Goal: Browse casually: Explore the website without a specific task or goal

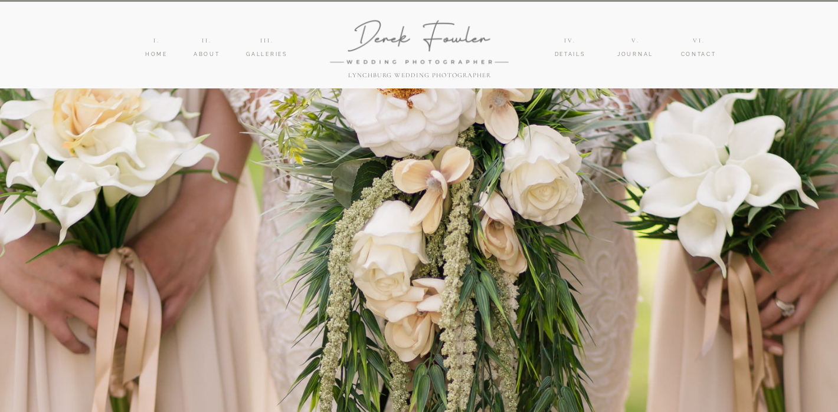
click at [267, 36] on nav "IIi." at bounding box center [266, 40] width 22 height 9
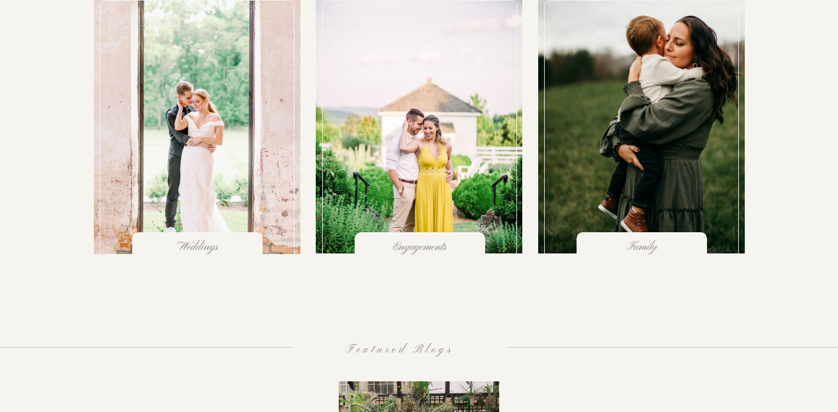
scroll to position [1281, 0]
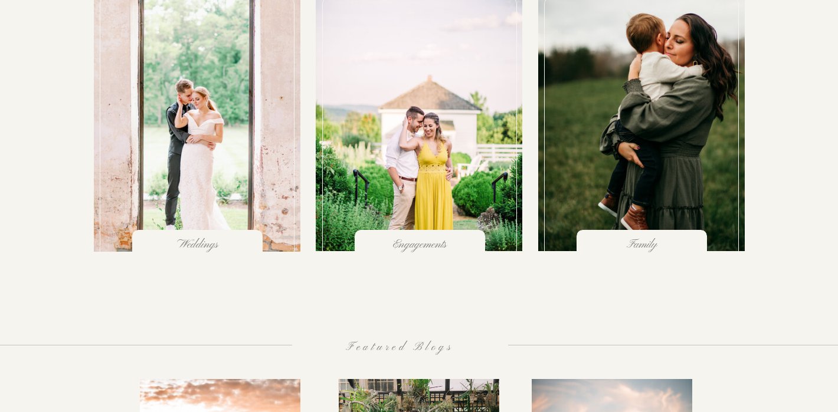
click at [180, 174] on div at bounding box center [197, 128] width 195 height 260
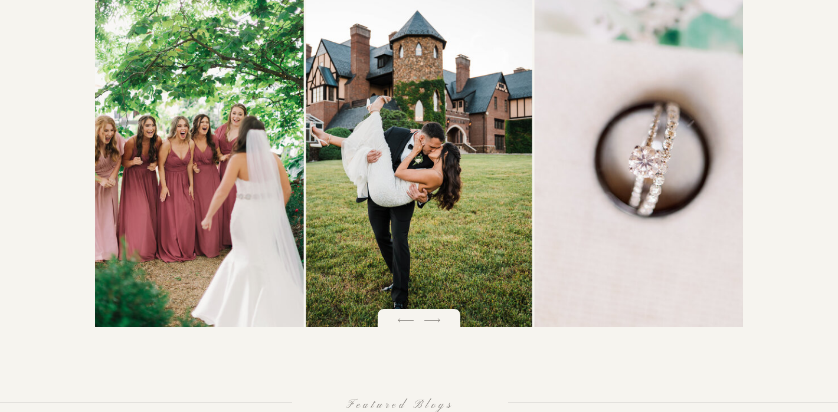
scroll to position [1674, 0]
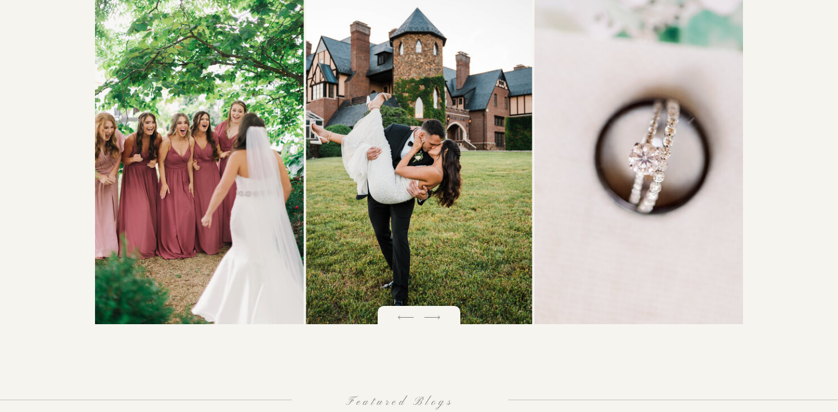
click at [434, 320] on icon at bounding box center [432, 317] width 21 height 21
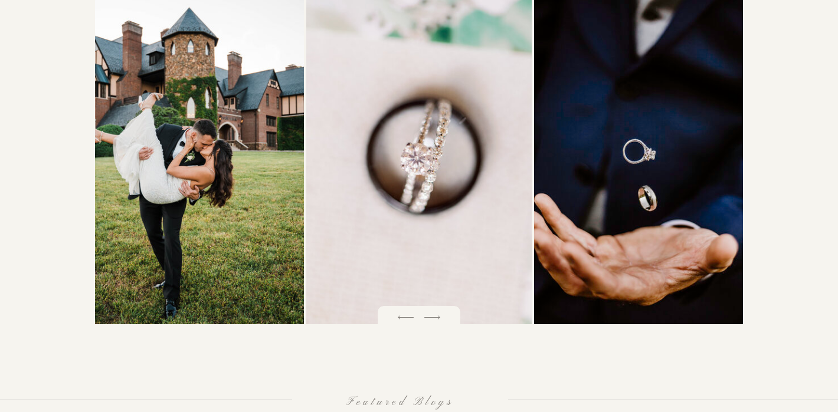
click at [434, 320] on icon at bounding box center [432, 317] width 21 height 21
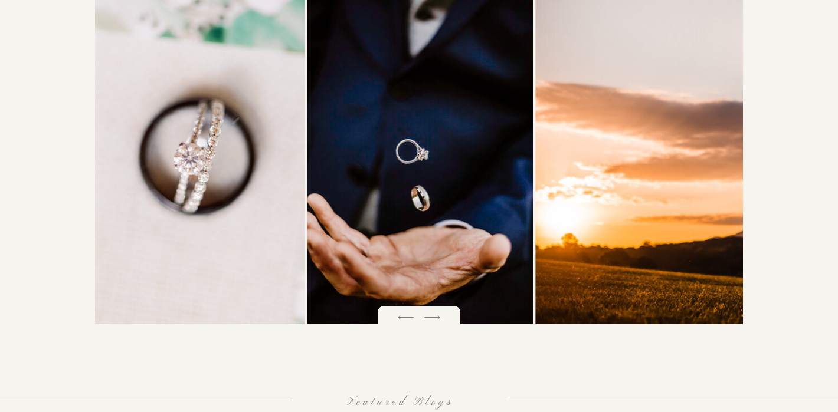
click at [434, 320] on icon at bounding box center [432, 317] width 21 height 21
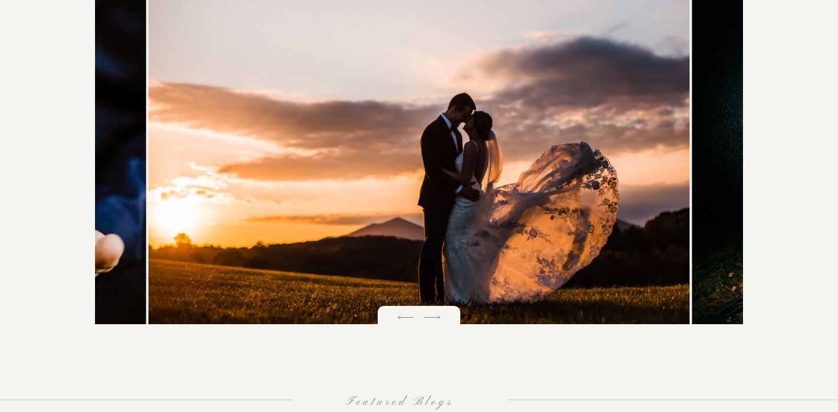
click at [434, 320] on icon at bounding box center [432, 317] width 21 height 21
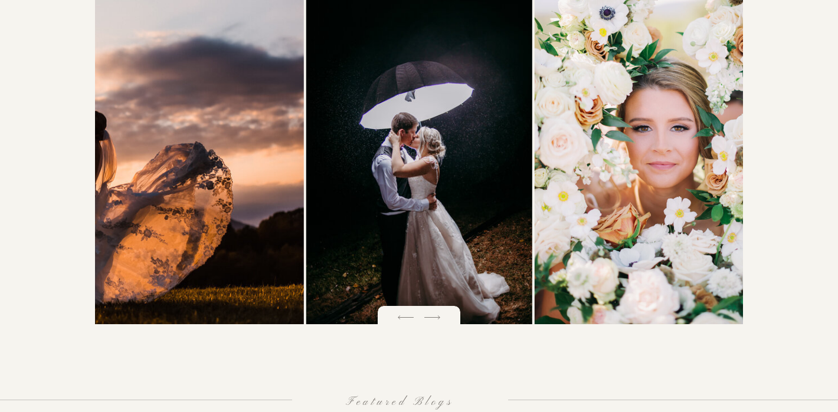
click at [434, 320] on icon at bounding box center [432, 317] width 21 height 21
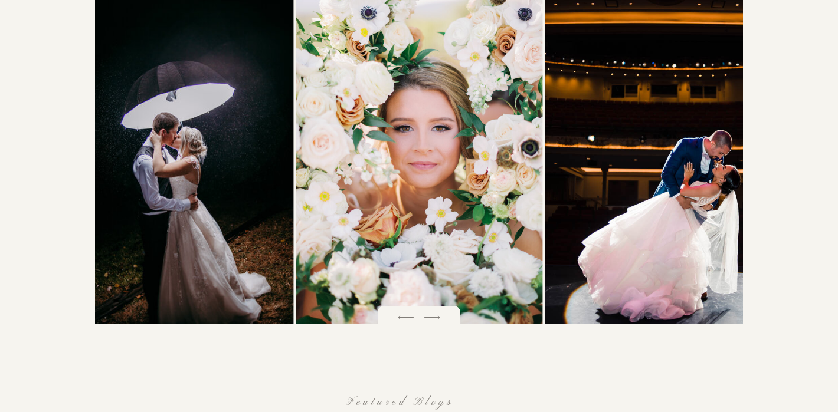
click at [434, 320] on icon at bounding box center [432, 317] width 21 height 21
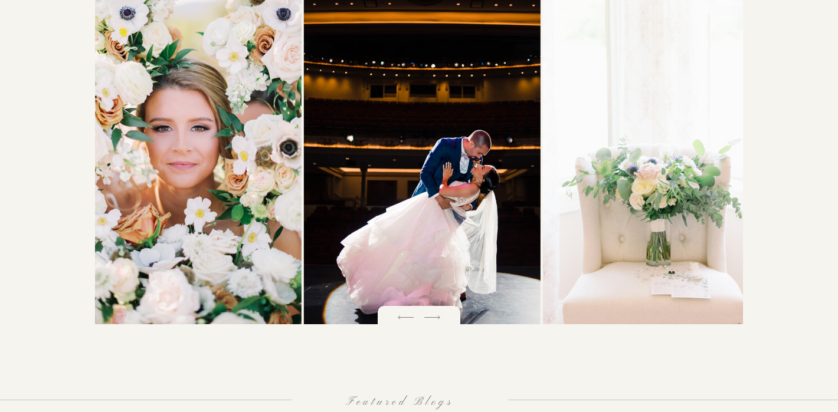
click at [434, 320] on icon at bounding box center [432, 317] width 21 height 21
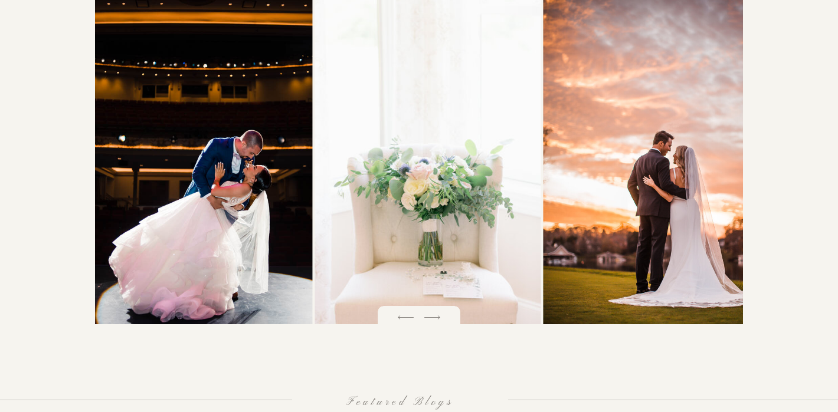
click at [434, 320] on icon at bounding box center [432, 317] width 21 height 21
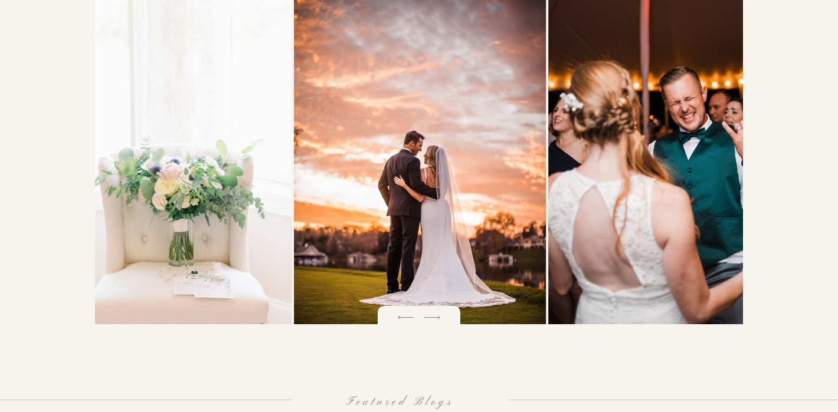
click at [434, 320] on icon at bounding box center [432, 317] width 21 height 21
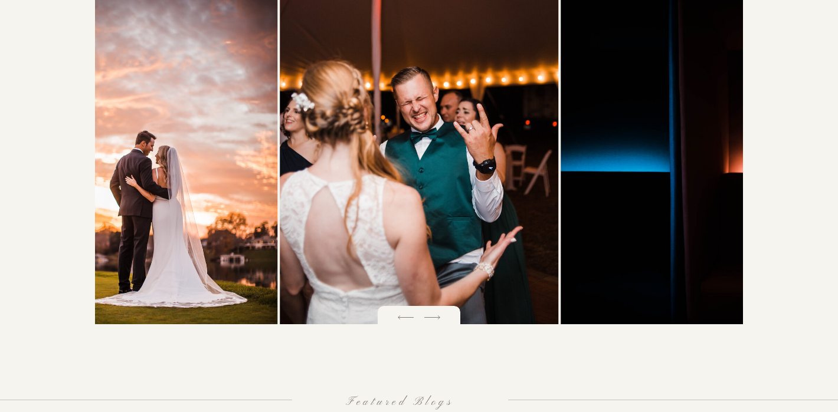
click at [434, 320] on icon at bounding box center [432, 317] width 21 height 21
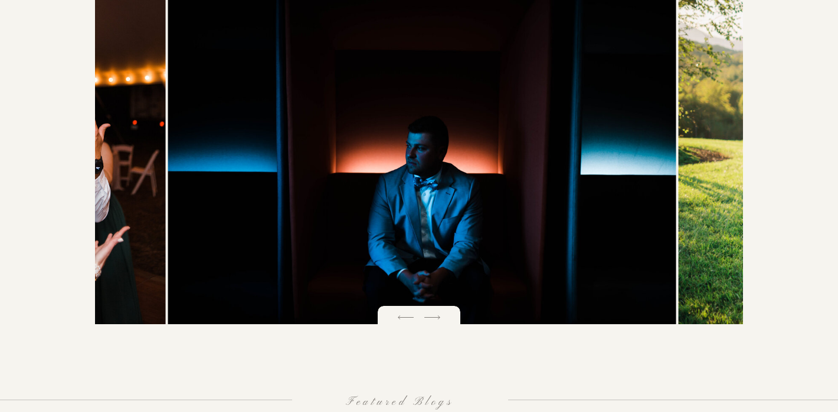
click at [434, 320] on icon at bounding box center [432, 317] width 21 height 21
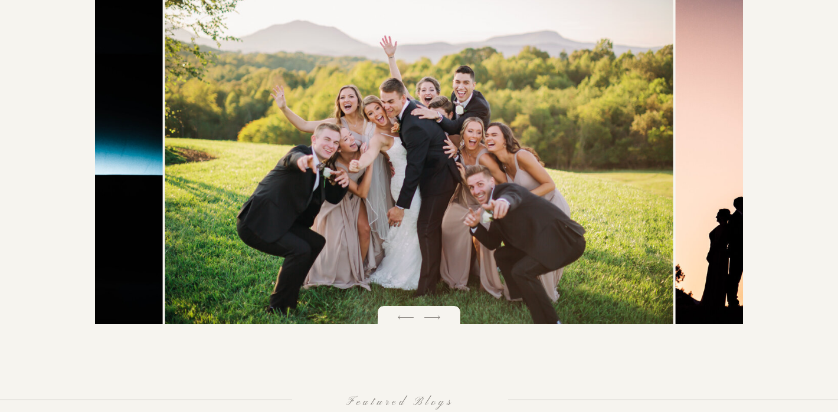
click at [434, 320] on icon at bounding box center [432, 317] width 21 height 21
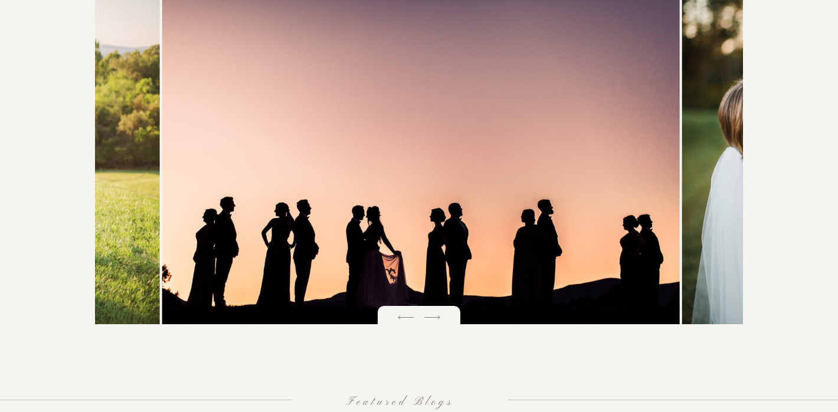
click at [434, 320] on icon at bounding box center [432, 317] width 21 height 21
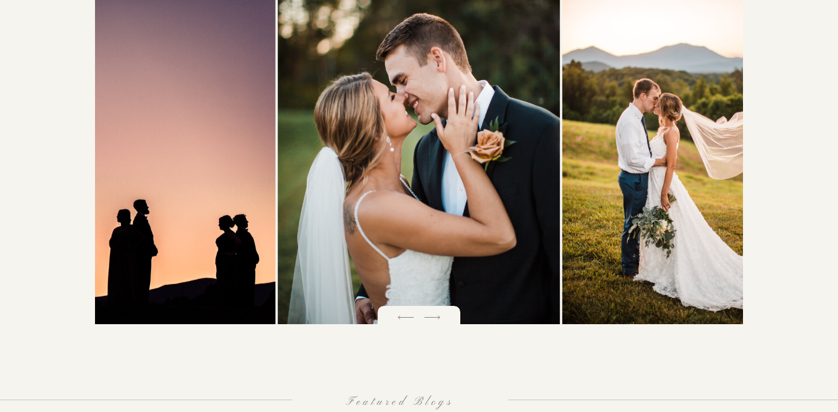
click at [434, 320] on icon at bounding box center [432, 317] width 21 height 21
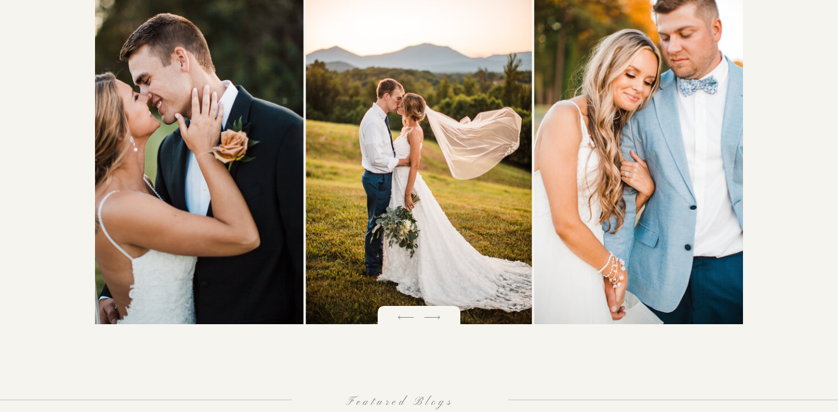
click at [434, 320] on icon at bounding box center [432, 317] width 21 height 21
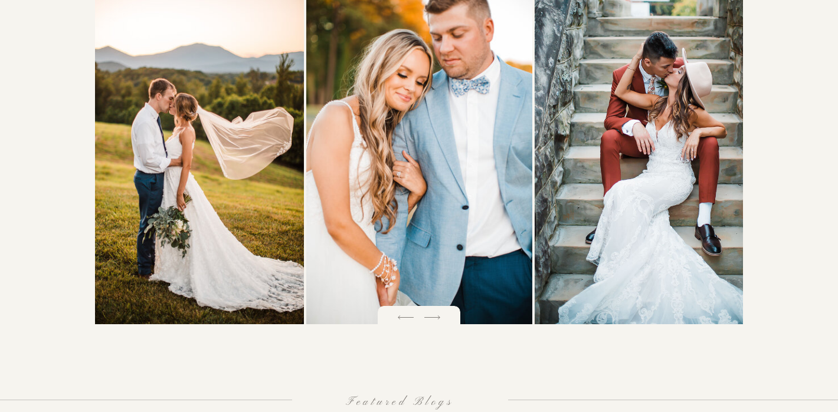
click at [434, 320] on icon at bounding box center [432, 317] width 21 height 21
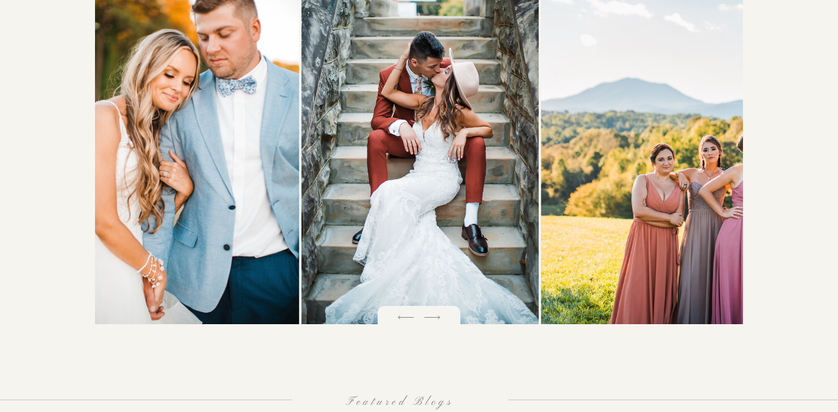
click at [434, 320] on icon at bounding box center [432, 317] width 21 height 21
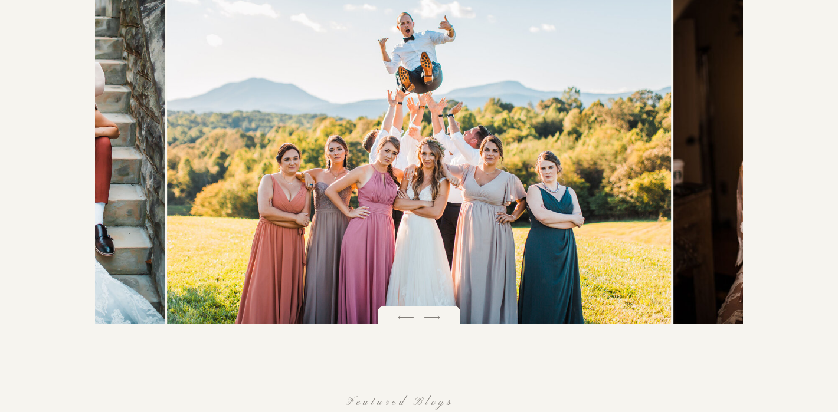
click at [434, 320] on icon at bounding box center [432, 317] width 21 height 21
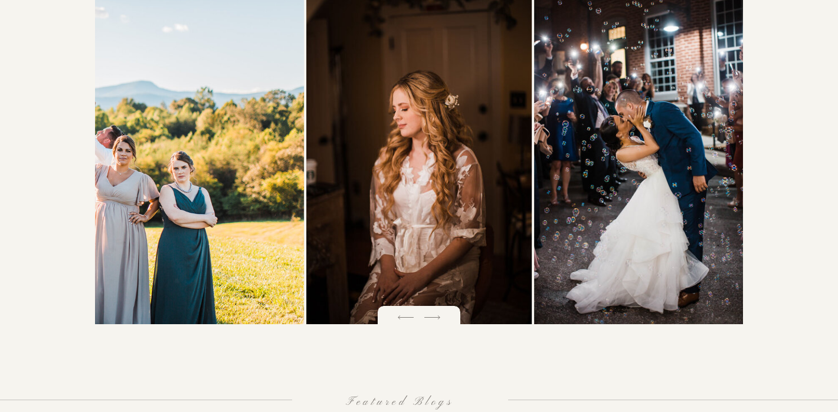
click at [434, 320] on icon at bounding box center [432, 317] width 21 height 21
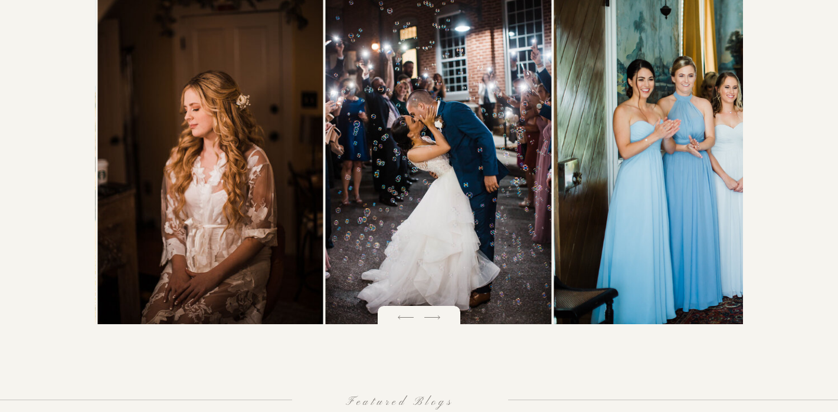
click at [434, 320] on icon at bounding box center [432, 317] width 21 height 21
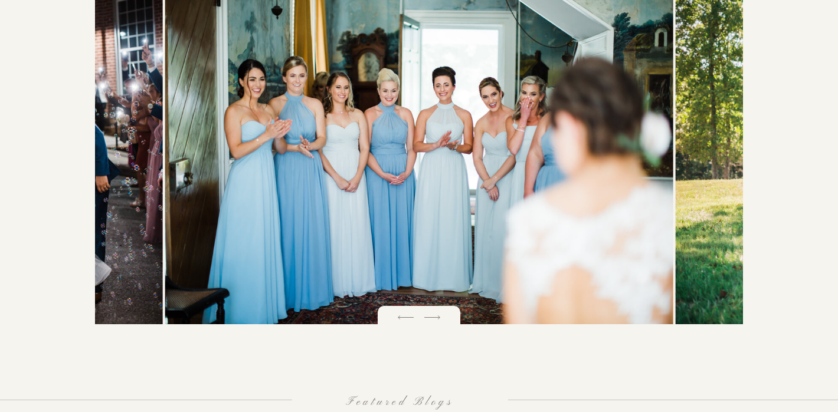
click at [434, 320] on icon at bounding box center [432, 317] width 21 height 21
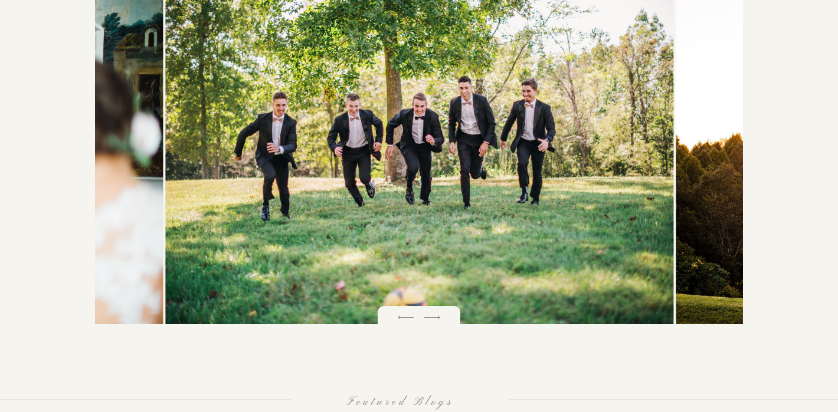
click at [434, 320] on icon at bounding box center [432, 317] width 21 height 21
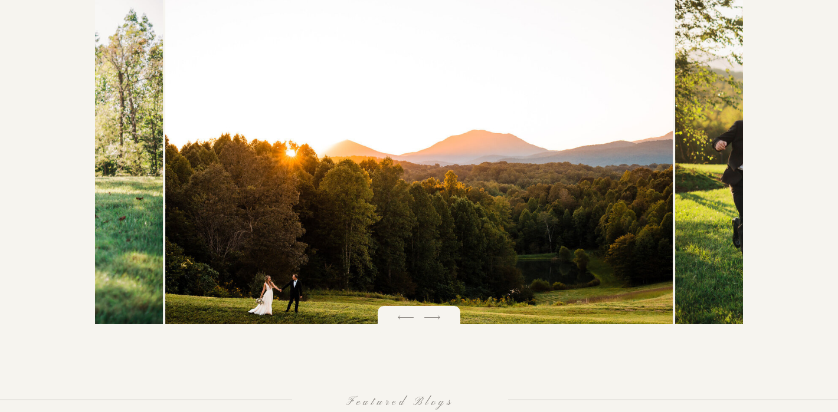
click at [434, 320] on icon at bounding box center [432, 317] width 21 height 21
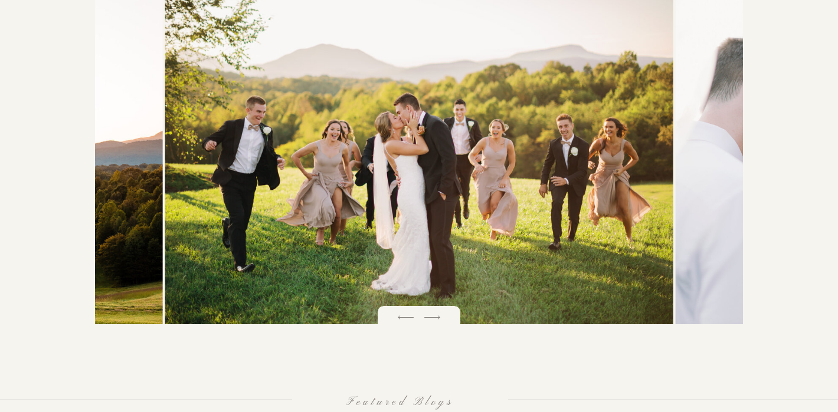
click at [434, 320] on icon at bounding box center [432, 317] width 21 height 21
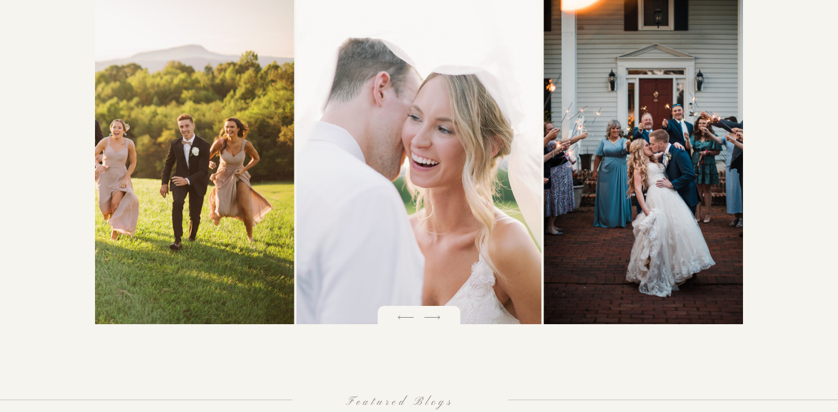
click at [434, 320] on icon at bounding box center [432, 317] width 21 height 21
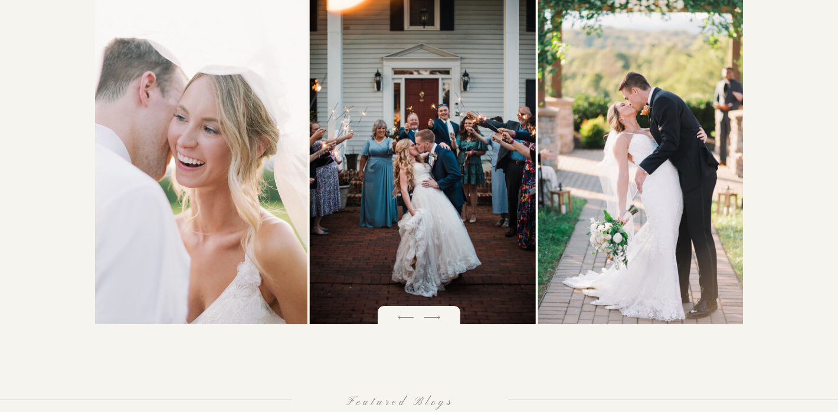
click at [434, 320] on icon at bounding box center [432, 317] width 21 height 21
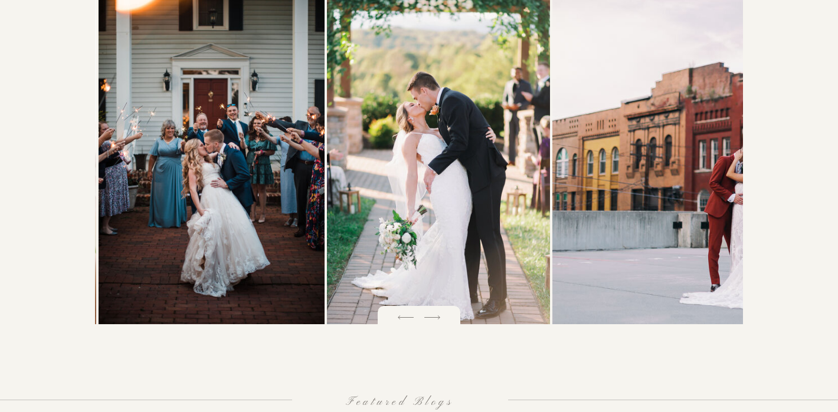
click at [434, 320] on icon at bounding box center [432, 317] width 21 height 21
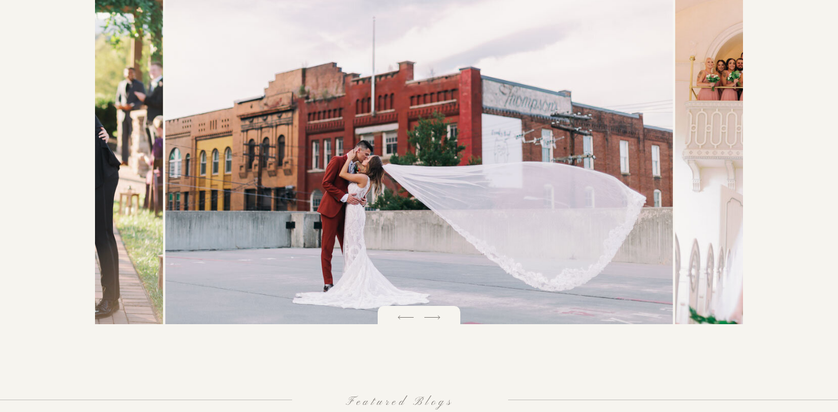
click at [434, 320] on icon at bounding box center [432, 317] width 21 height 21
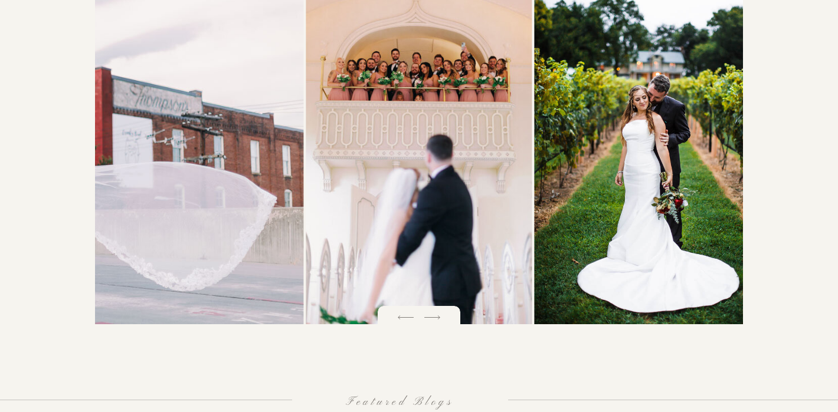
click at [434, 320] on icon at bounding box center [432, 317] width 21 height 21
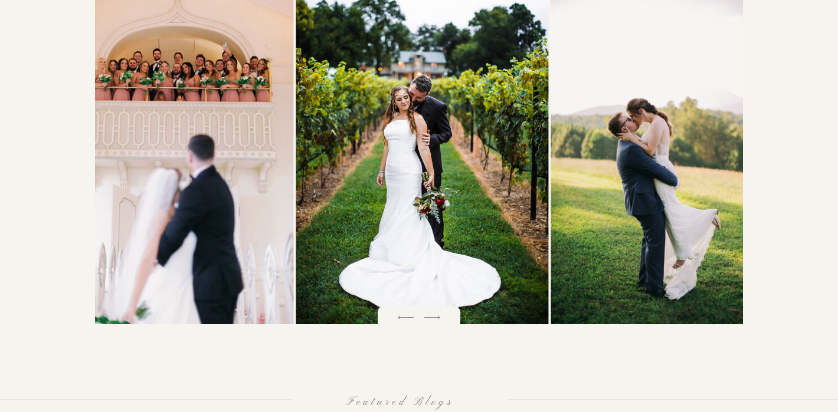
click at [434, 320] on icon at bounding box center [432, 317] width 21 height 21
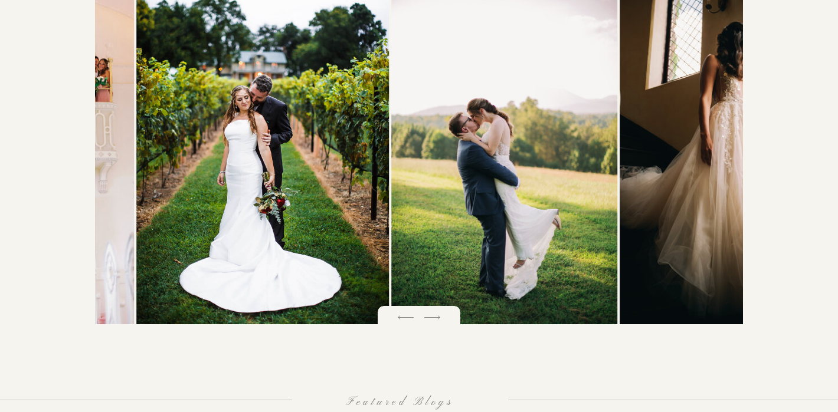
click at [434, 320] on icon at bounding box center [432, 317] width 21 height 21
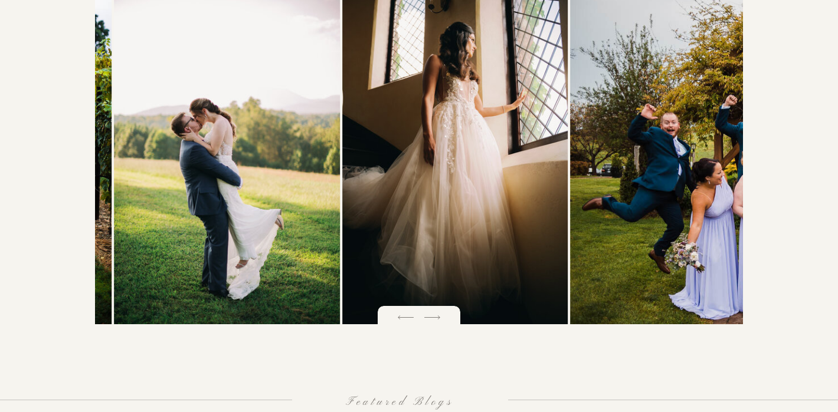
click at [434, 320] on icon at bounding box center [432, 317] width 21 height 21
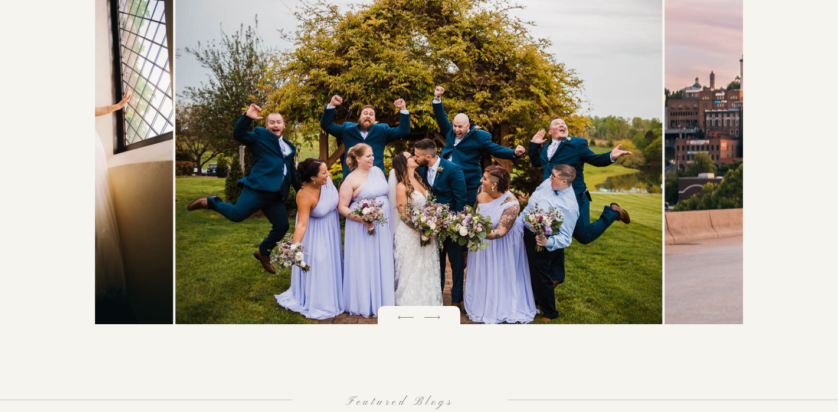
click at [434, 320] on icon at bounding box center [432, 317] width 21 height 21
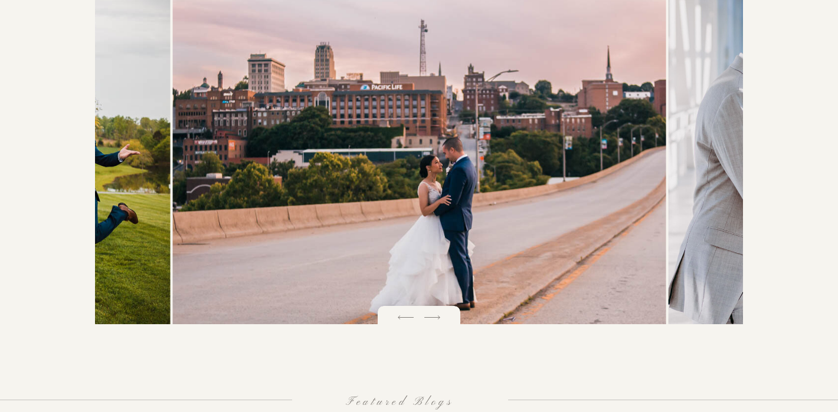
click at [434, 320] on icon at bounding box center [432, 317] width 21 height 21
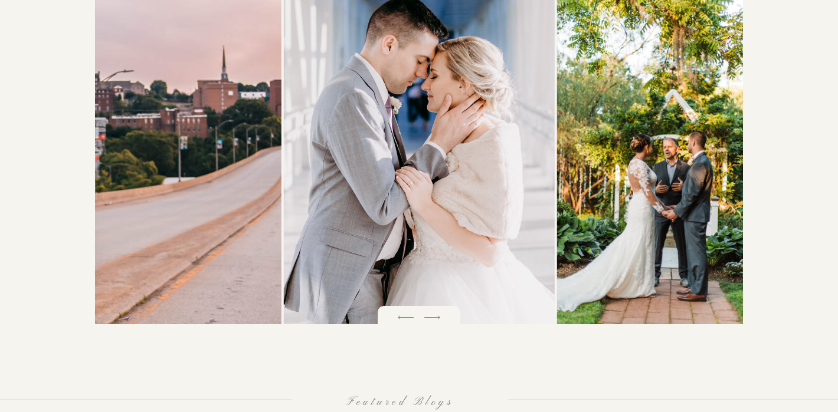
click at [434, 320] on icon at bounding box center [432, 317] width 21 height 21
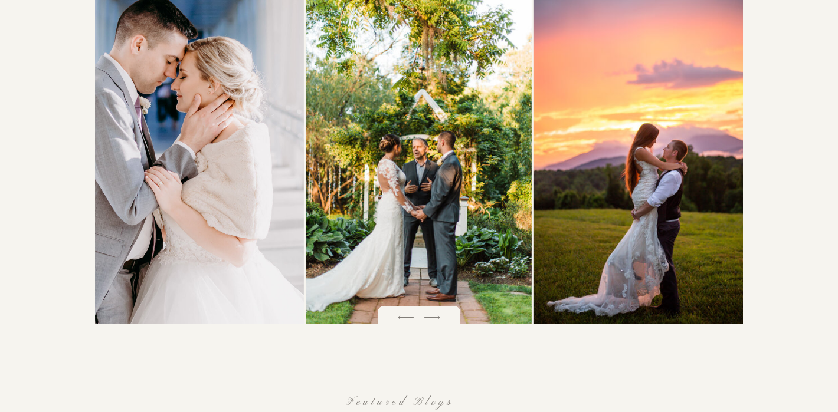
click at [434, 320] on icon at bounding box center [432, 317] width 21 height 21
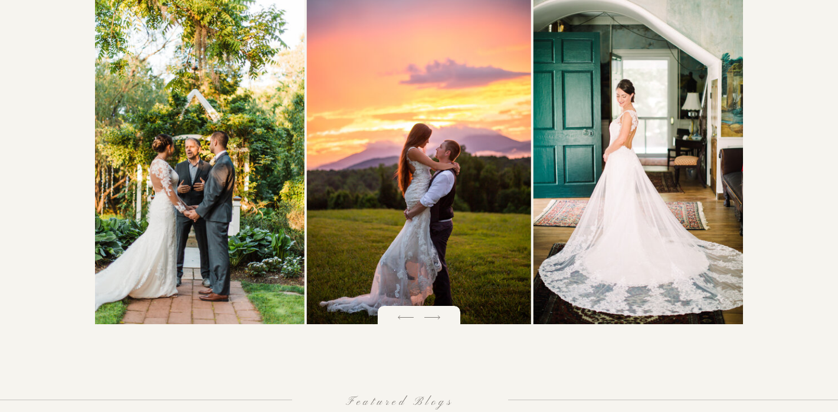
click at [434, 320] on icon at bounding box center [432, 317] width 21 height 21
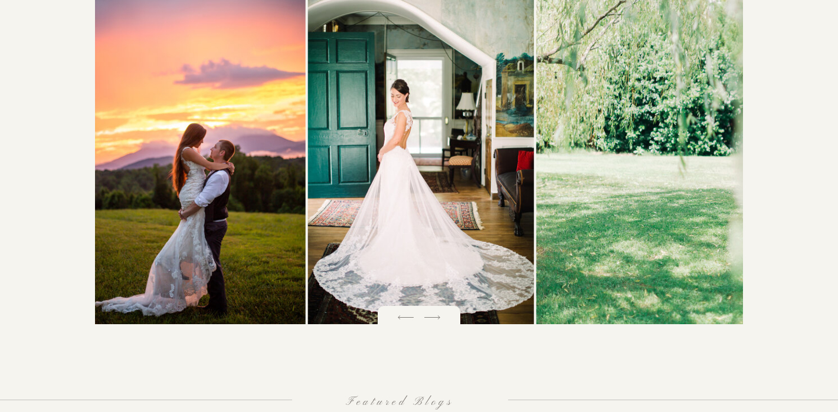
click at [434, 320] on icon at bounding box center [432, 317] width 21 height 21
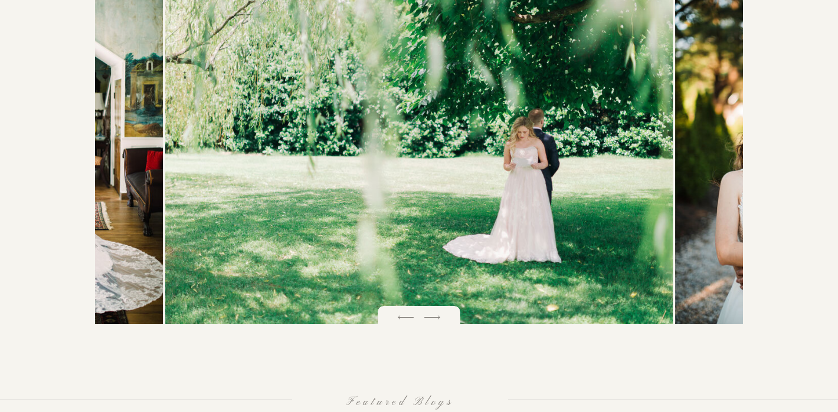
click at [434, 320] on icon at bounding box center [432, 317] width 21 height 21
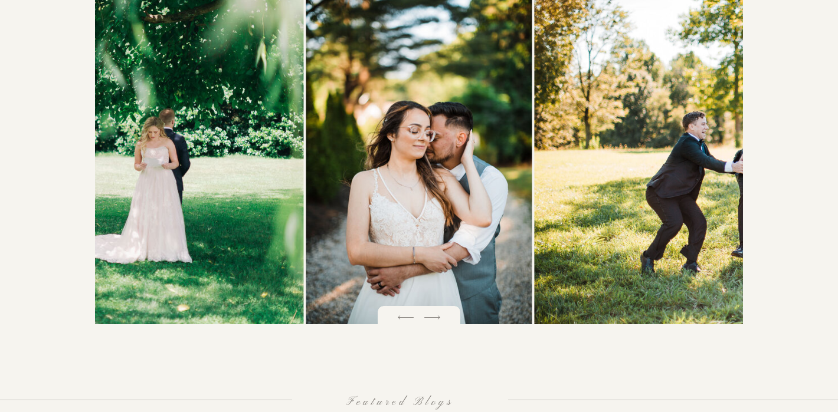
click at [434, 320] on icon at bounding box center [432, 317] width 21 height 21
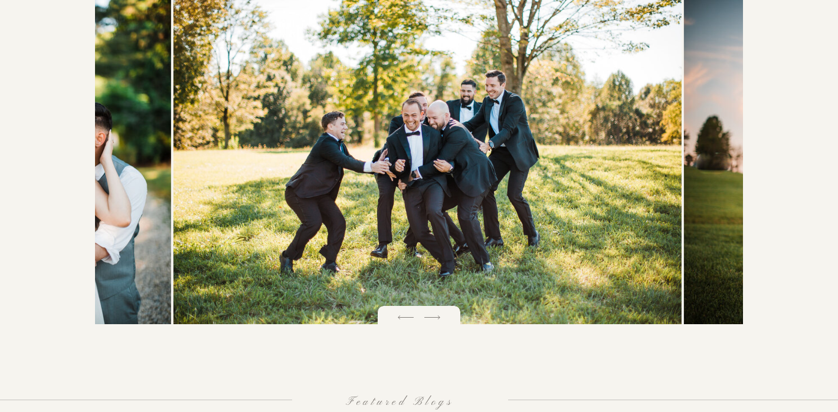
click at [434, 320] on icon at bounding box center [432, 317] width 21 height 21
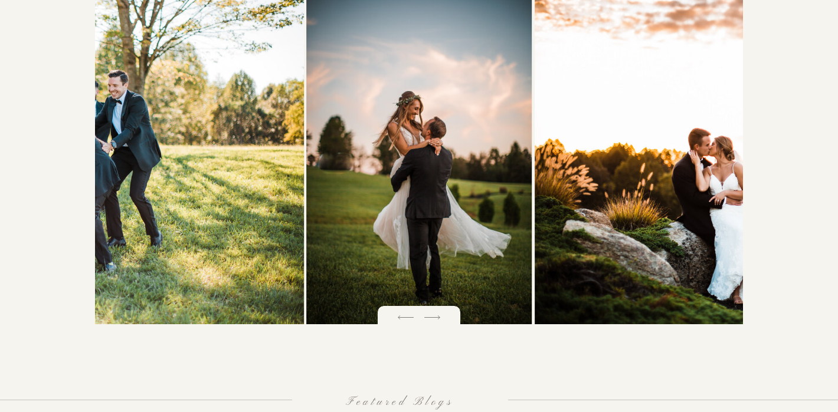
click at [434, 320] on icon at bounding box center [432, 317] width 21 height 21
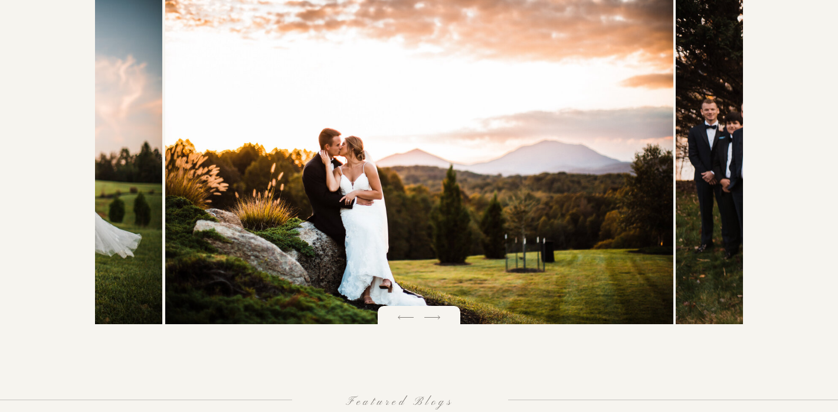
click at [434, 320] on icon at bounding box center [432, 317] width 21 height 21
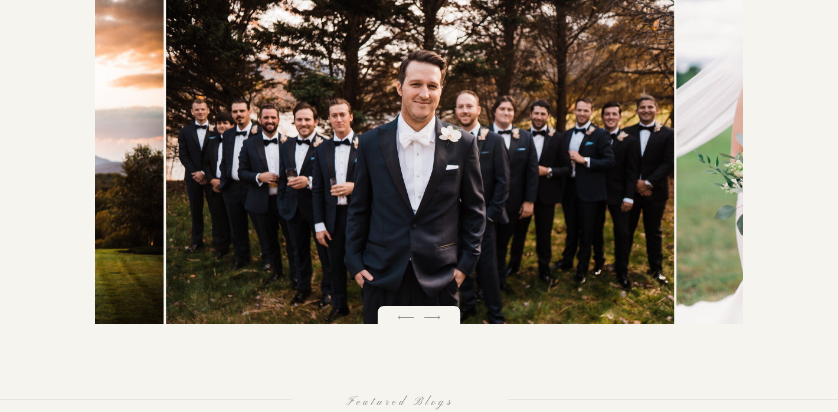
click at [434, 320] on icon at bounding box center [432, 317] width 21 height 21
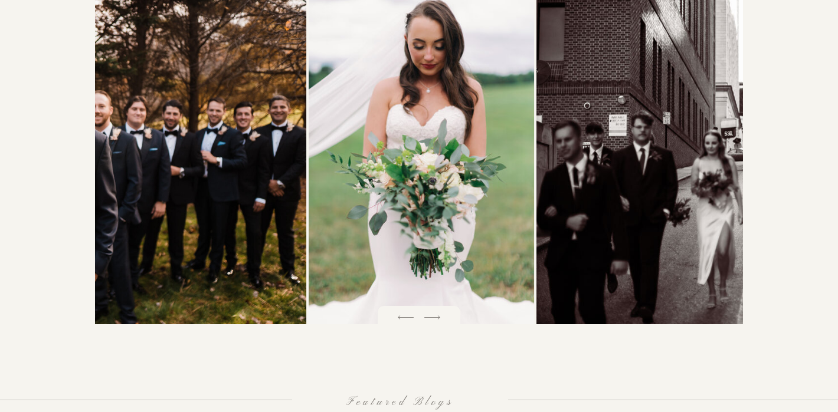
click at [434, 320] on icon at bounding box center [432, 317] width 21 height 21
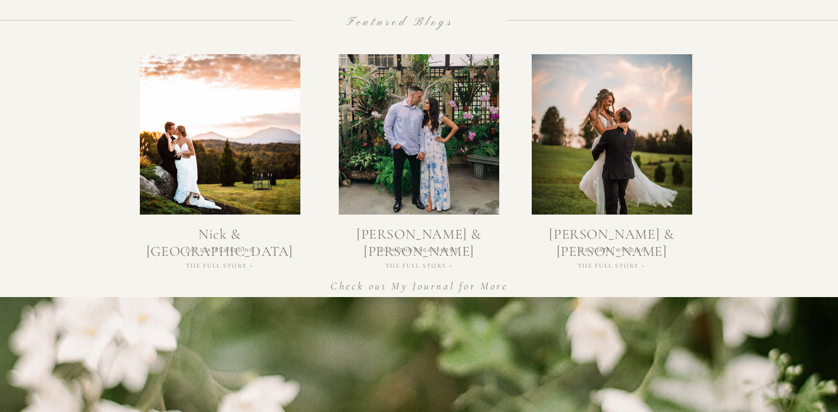
scroll to position [2071, 0]
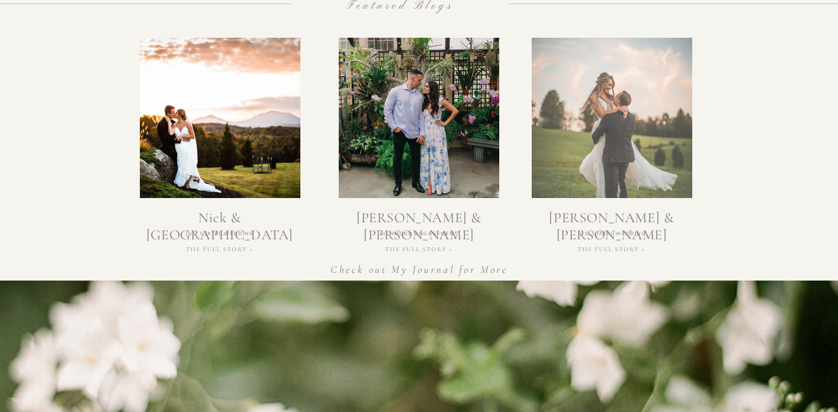
click at [632, 159] on div at bounding box center [612, 118] width 160 height 160
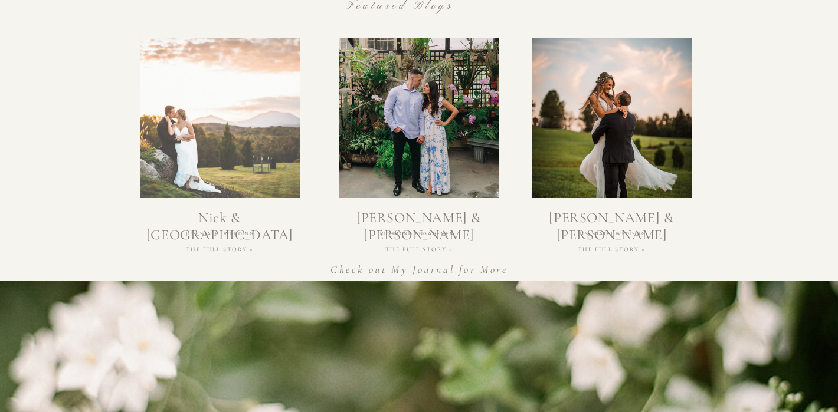
click at [217, 151] on div at bounding box center [220, 118] width 160 height 160
